Goal: Navigation & Orientation: Find specific page/section

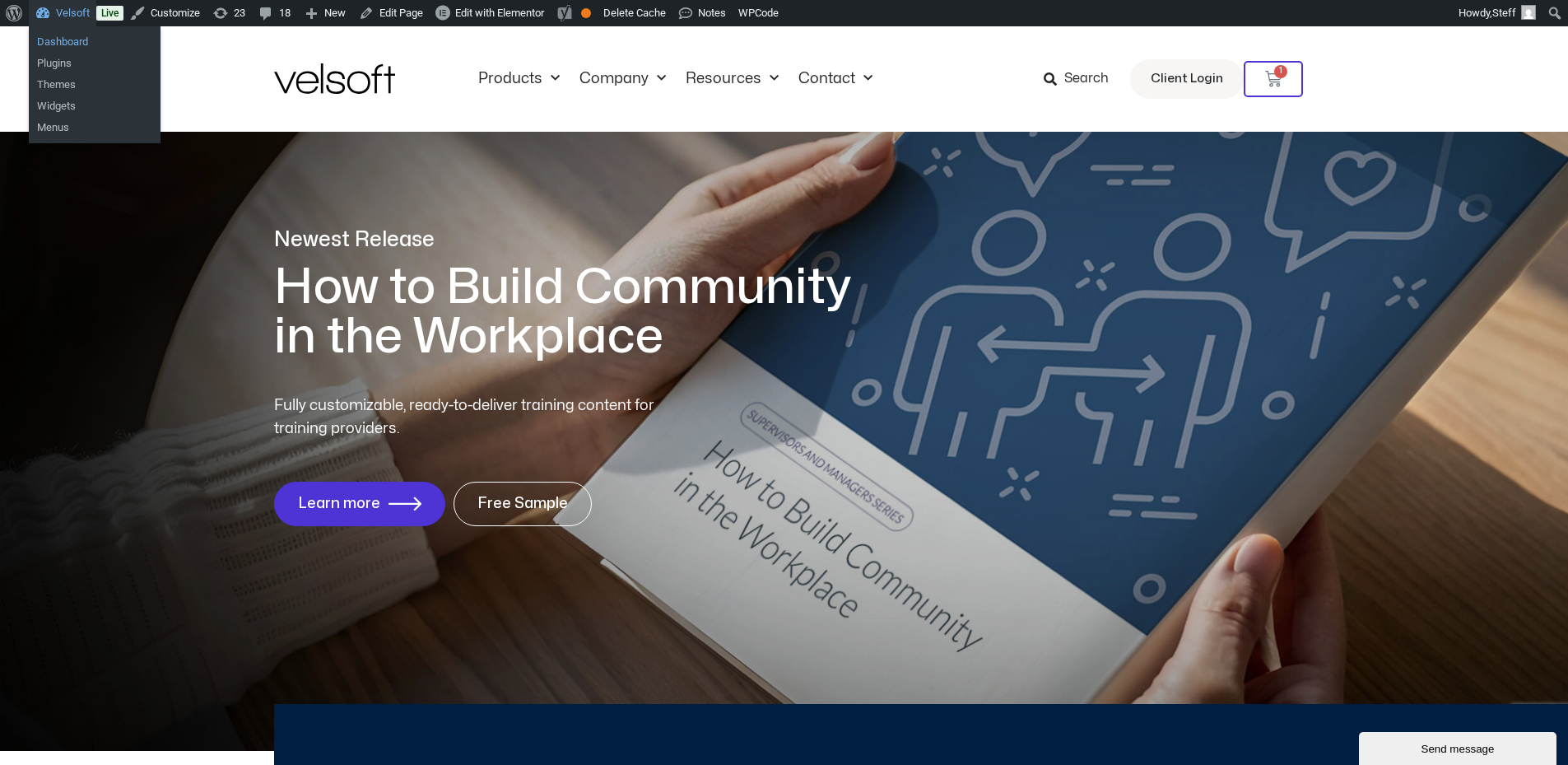
click at [62, 41] on link "Dashboard" at bounding box center [94, 41] width 131 height 21
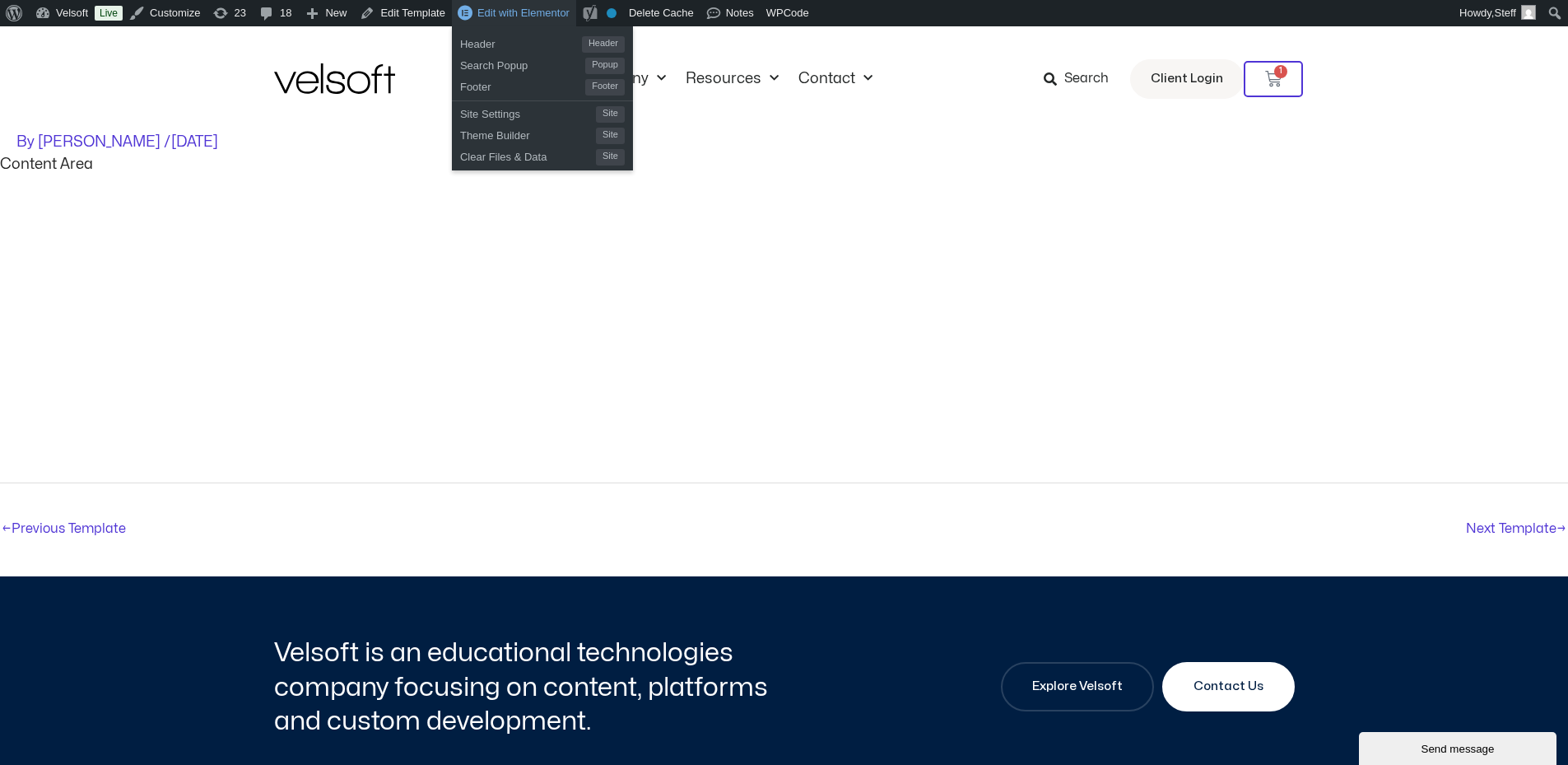
click at [513, 15] on span "Edit with Elementor" at bounding box center [523, 13] width 92 height 12
click at [499, 10] on span "Edit with Elementor" at bounding box center [523, 13] width 92 height 12
click at [509, 7] on span "Edit with Elementor" at bounding box center [523, 13] width 92 height 12
click at [509, 13] on span "Edit with Elementor" at bounding box center [520, 13] width 89 height 12
